Goal: Complete application form

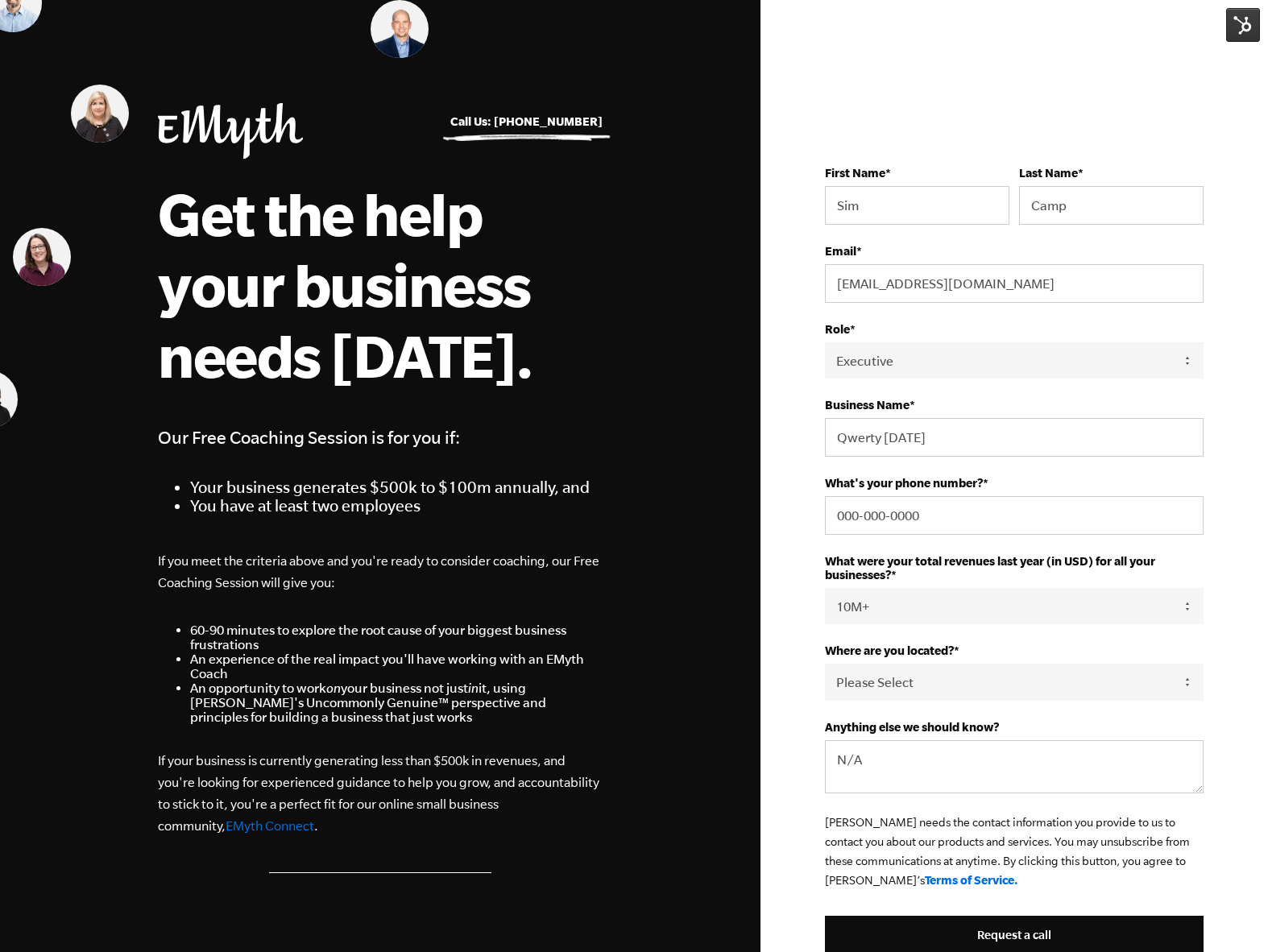
select select "Executive"
select select "10M+"
select select "[GEOGRAPHIC_DATA]"
select select "Executive"
select select "10M+"
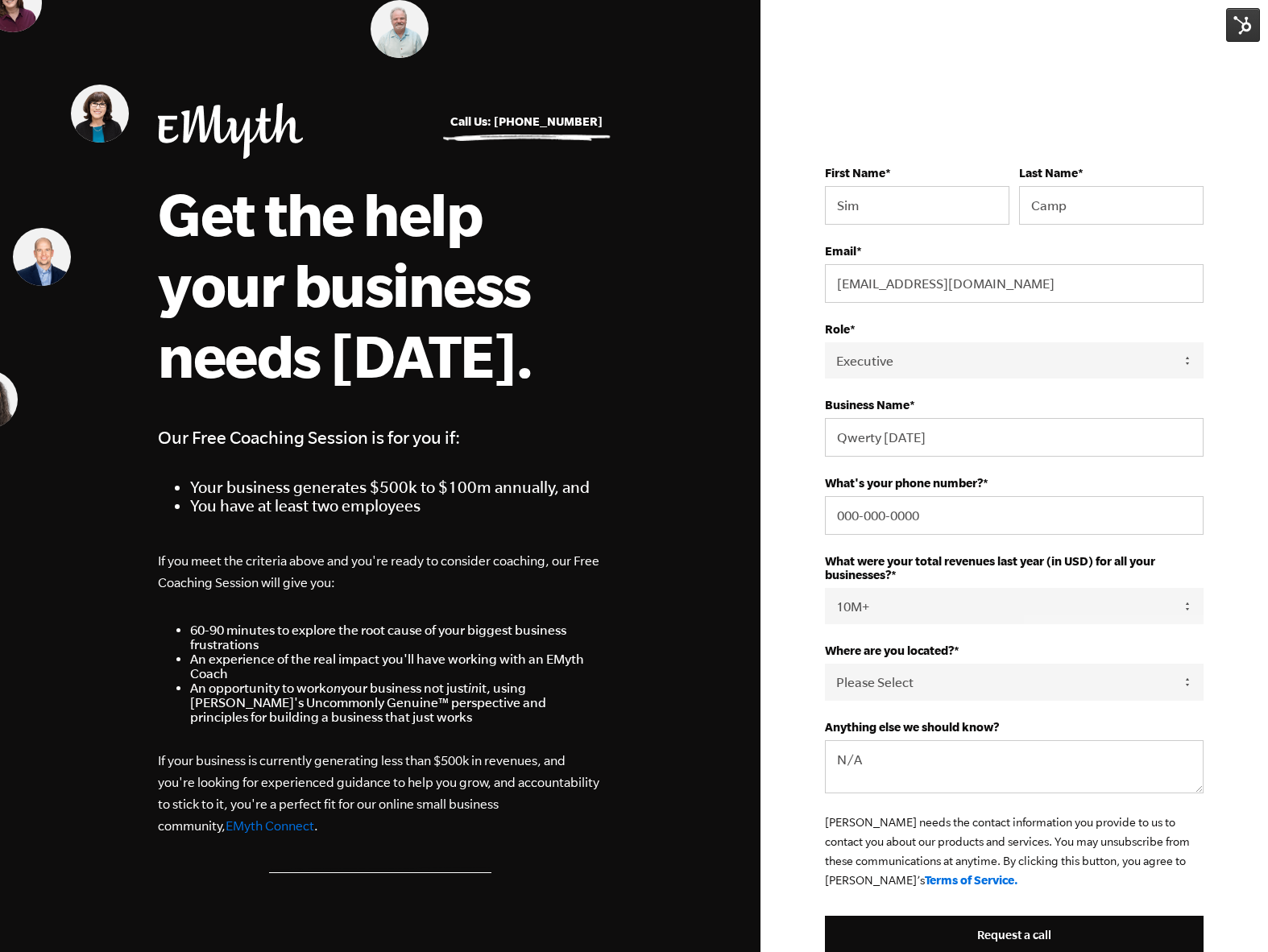
select select "[GEOGRAPHIC_DATA]"
click at [1238, 20] on img at bounding box center [1242, 25] width 34 height 34
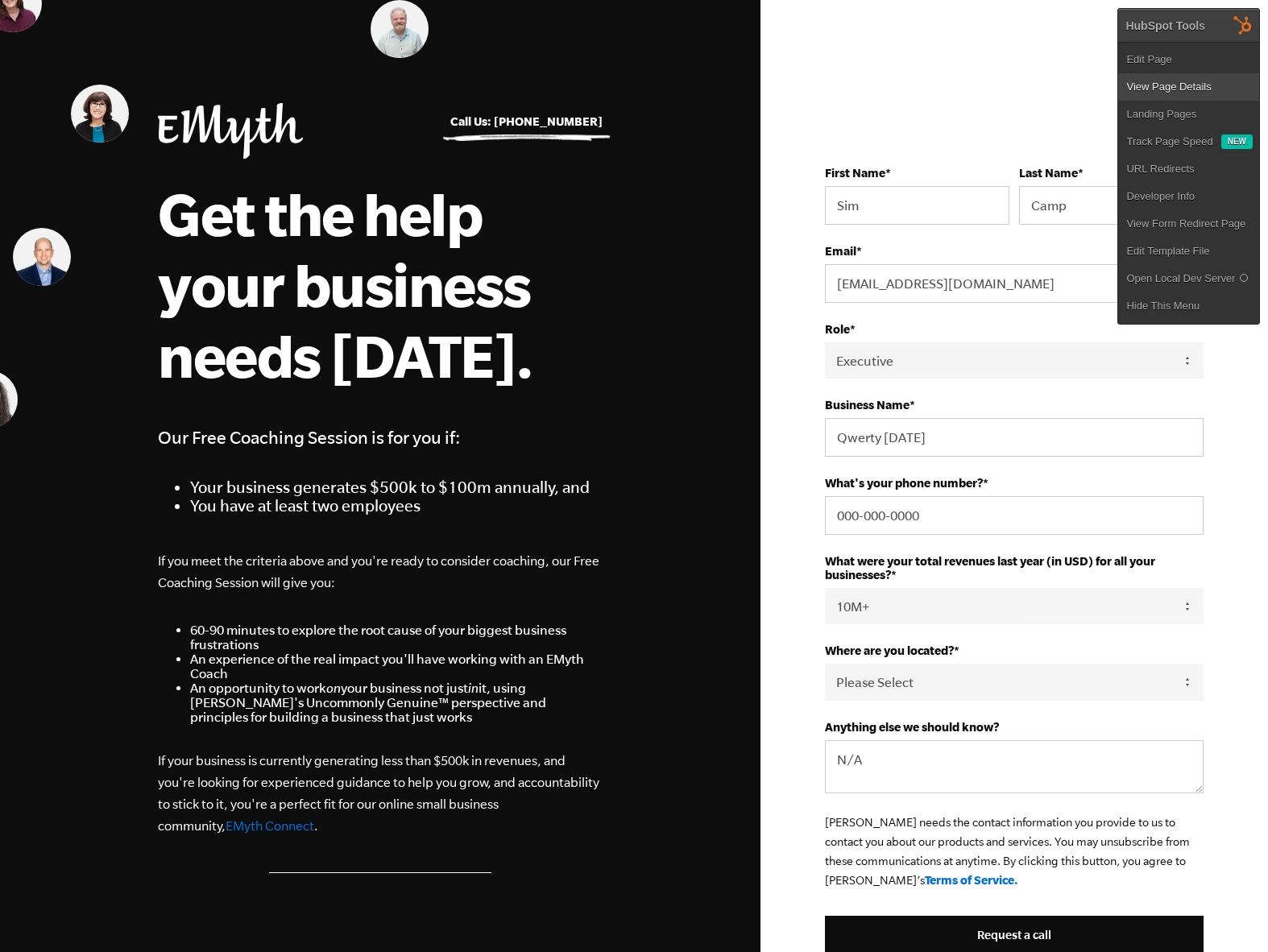
click at [1138, 92] on link "View Page Details" at bounding box center [1189, 87] width 141 height 27
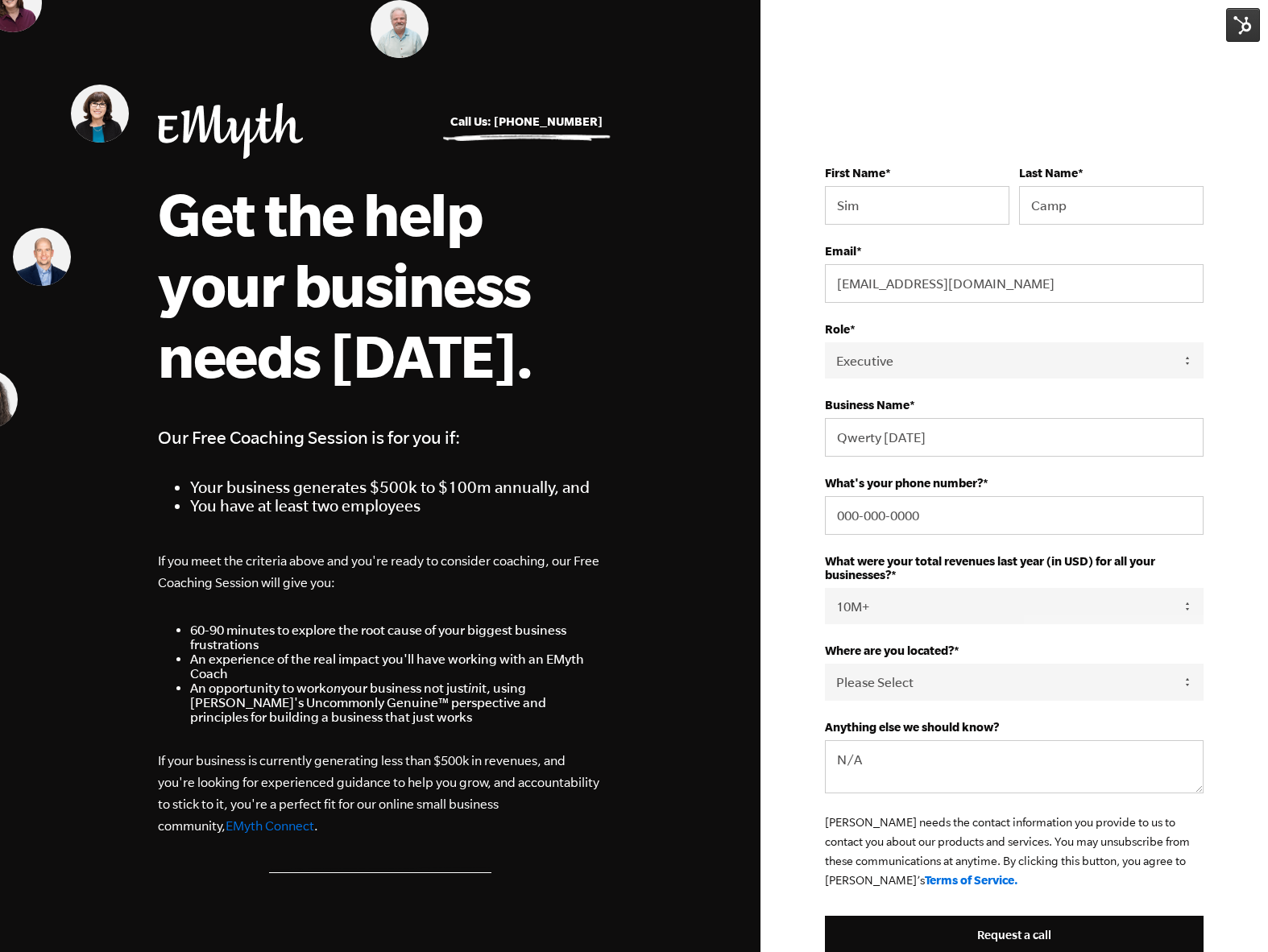
select select "Executive"
select select "10M+"
select select "[GEOGRAPHIC_DATA]"
select select "Executive"
select select "10M+"
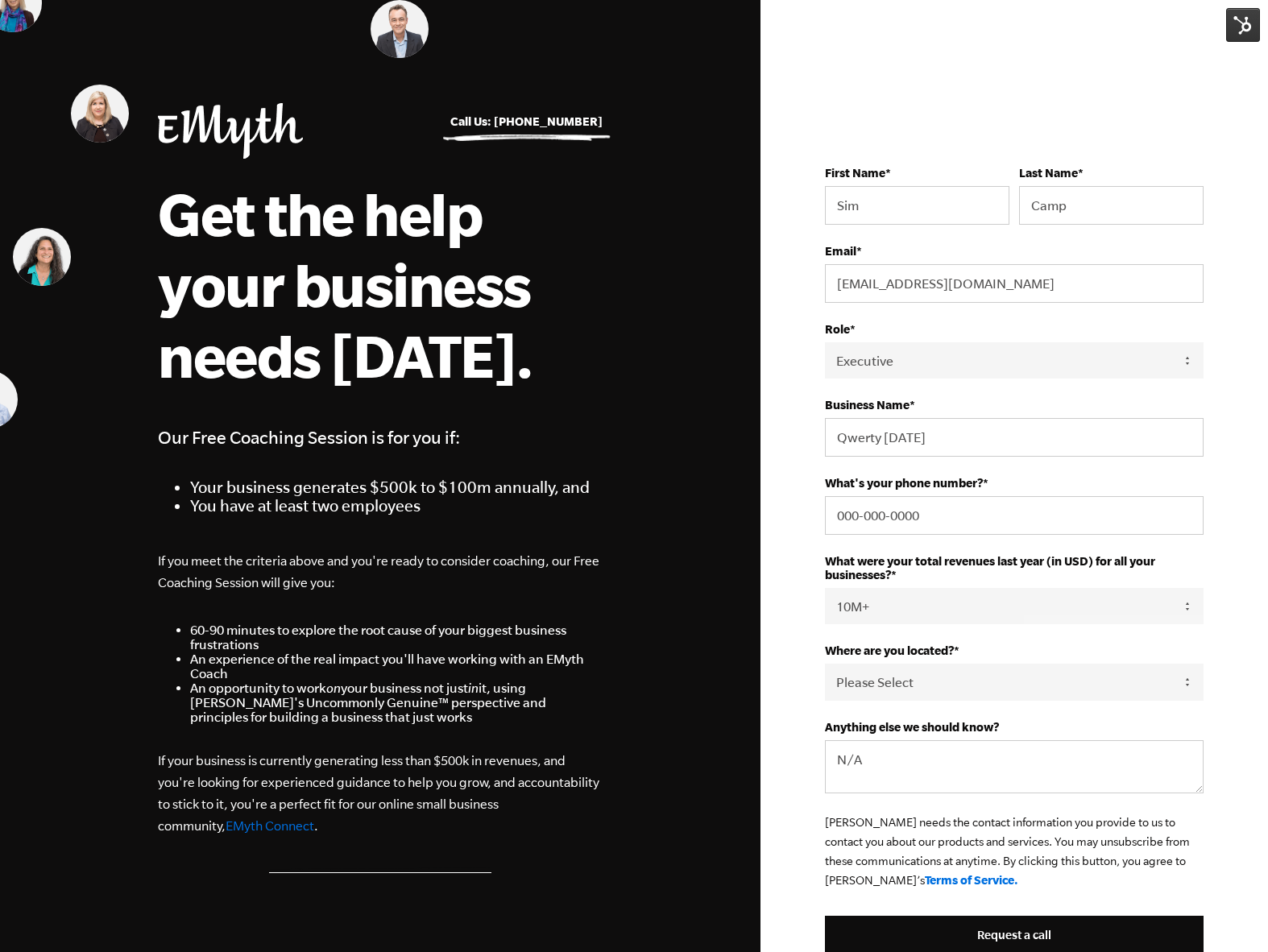
select select "[GEOGRAPHIC_DATA]"
drag, startPoint x: 0, startPoint y: 0, endPoint x: 1233, endPoint y: 32, distance: 1233.4
click at [1233, 32] on img at bounding box center [1242, 25] width 34 height 34
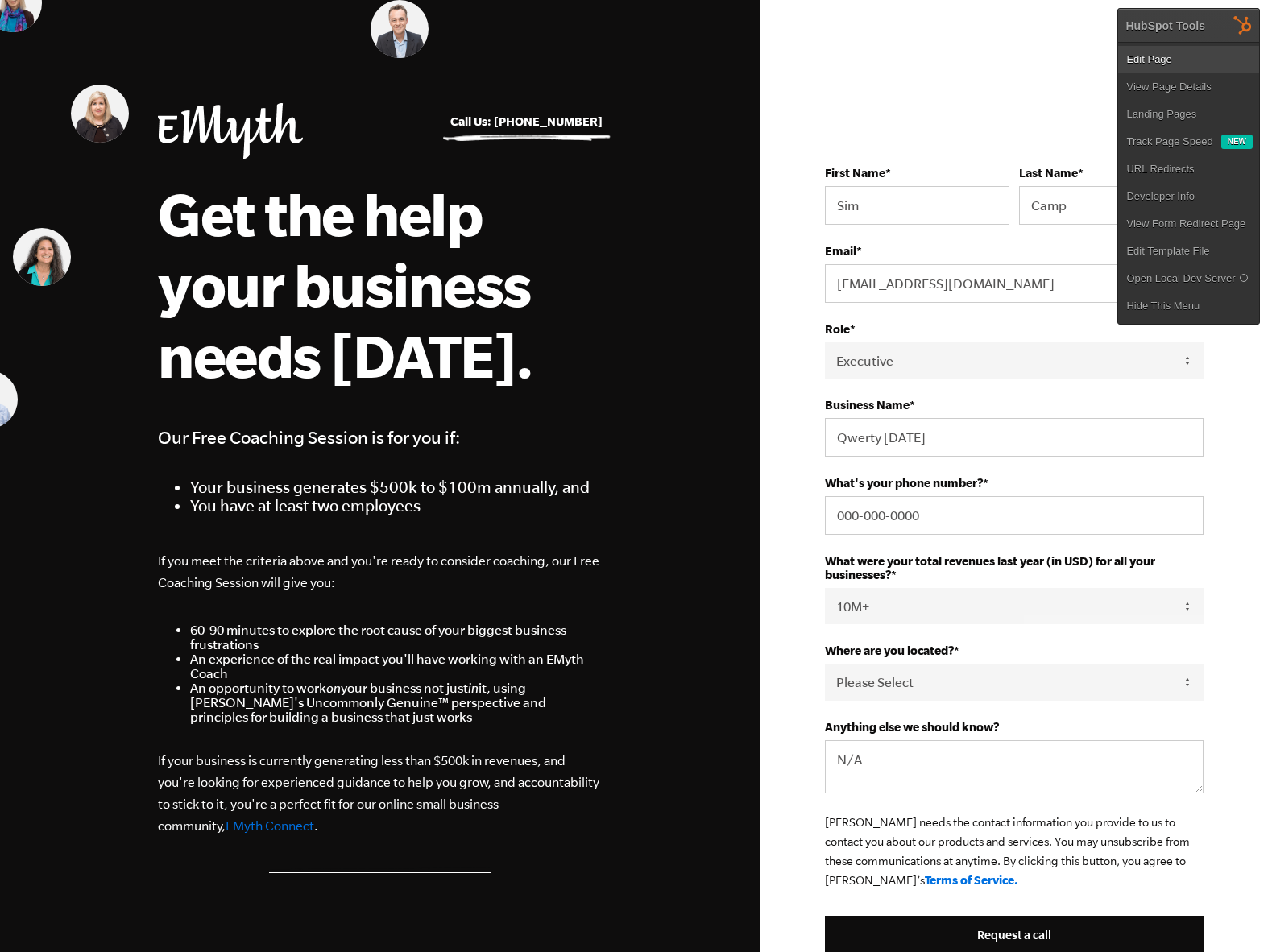
click at [1186, 63] on link "Edit Page" at bounding box center [1189, 59] width 141 height 27
